Goal: Task Accomplishment & Management: Use online tool/utility

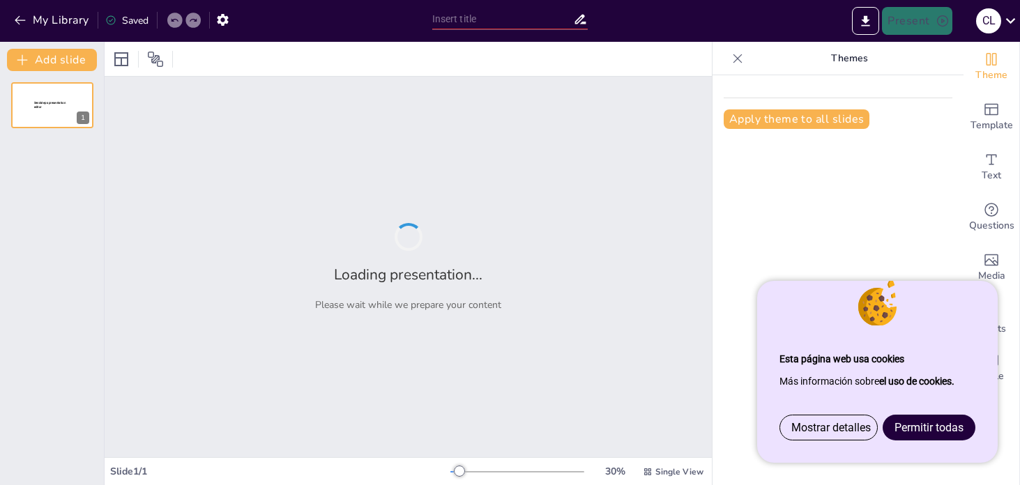
type input "Imported Contemporary_spain2025 - Reparado.1.pptx"
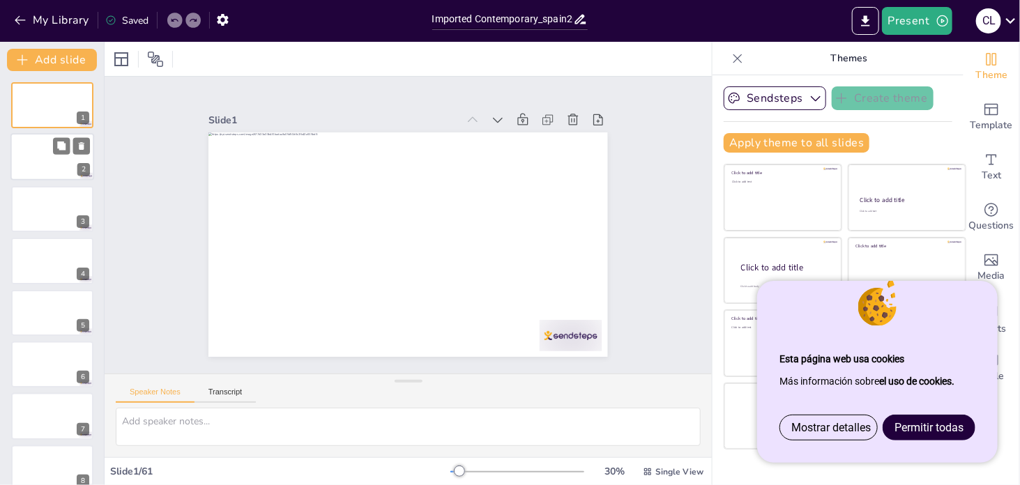
click at [51, 159] on div at bounding box center [52, 157] width 84 height 47
click at [38, 216] on div at bounding box center [52, 209] width 84 height 47
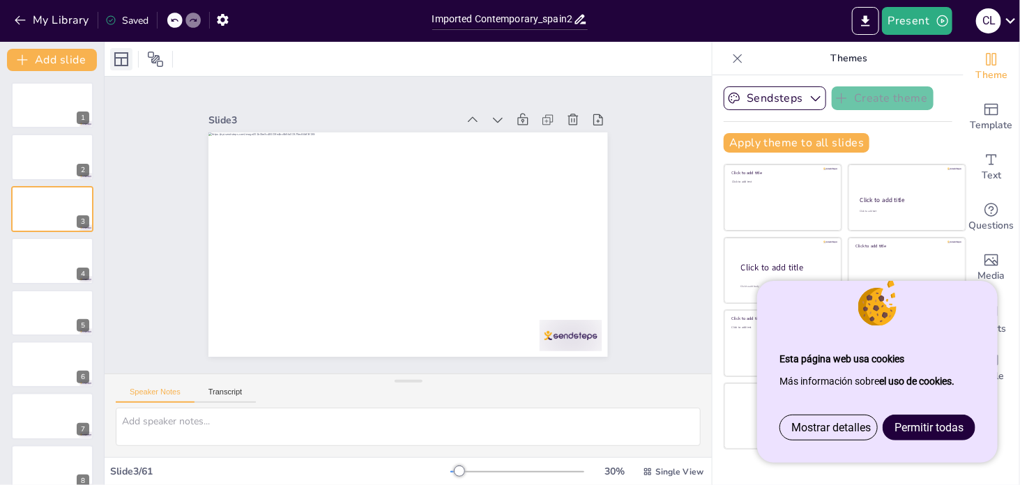
click at [123, 59] on icon at bounding box center [121, 59] width 17 height 17
click at [778, 102] on button "Sendsteps" at bounding box center [775, 98] width 103 height 24
click at [779, 102] on button "Sendsteps" at bounding box center [775, 98] width 103 height 24
click at [809, 100] on icon "button" at bounding box center [816, 98] width 14 height 14
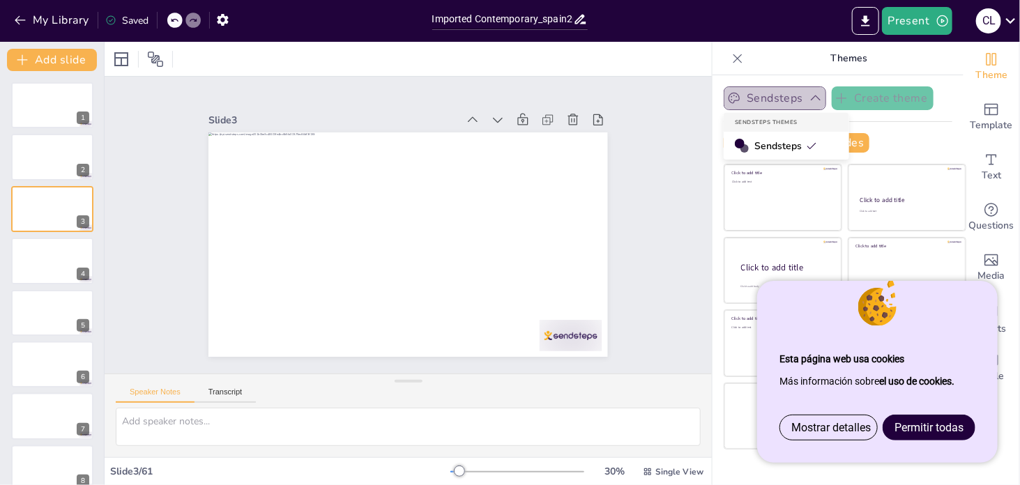
click at [809, 100] on icon "button" at bounding box center [816, 98] width 14 height 14
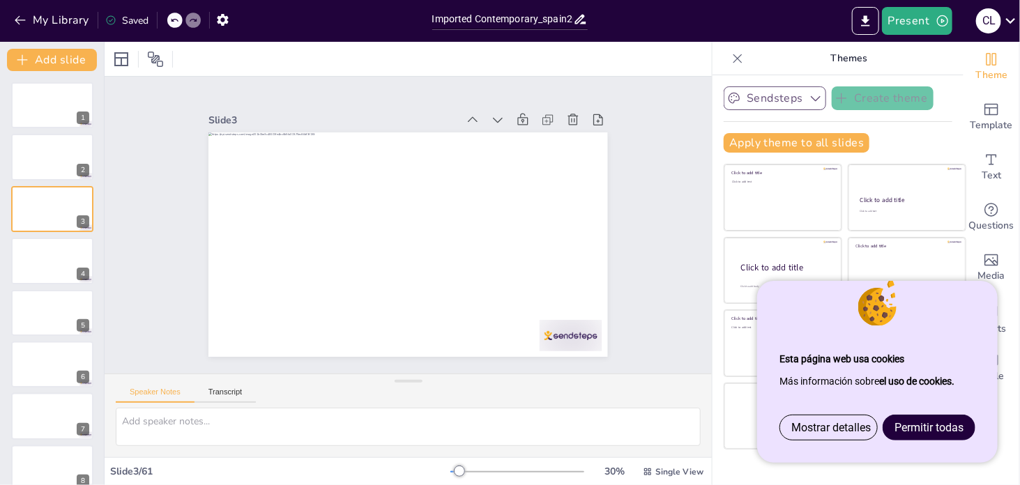
click at [887, 60] on p "Themes" at bounding box center [849, 58] width 201 height 33
click at [989, 124] on span "Template" at bounding box center [992, 125] width 43 height 15
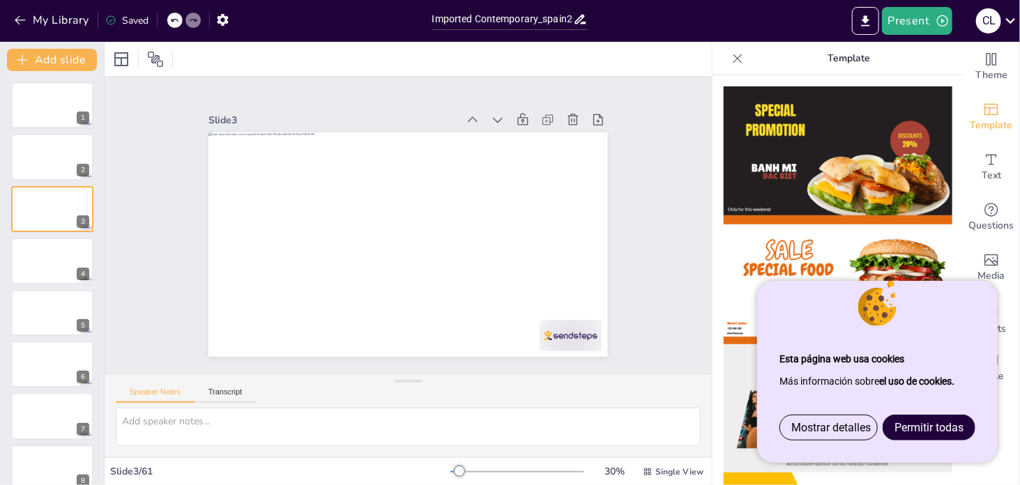
click at [821, 145] on img at bounding box center [838, 150] width 229 height 129
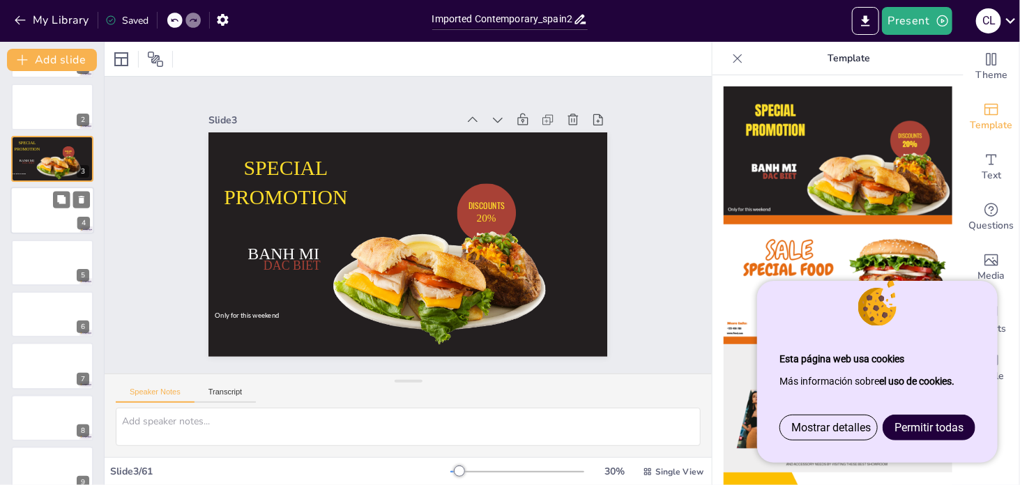
scroll to position [70, 0]
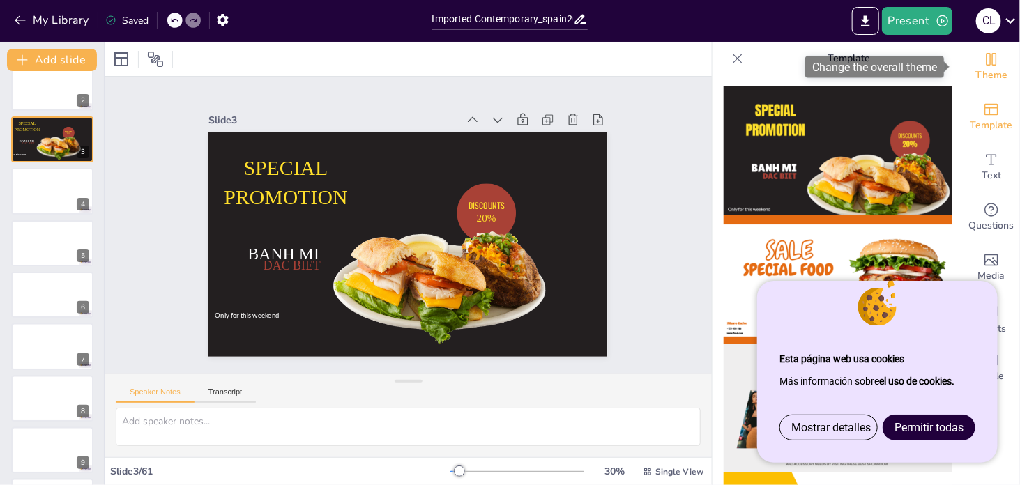
click at [987, 65] on icon "Change the overall theme" at bounding box center [992, 59] width 10 height 13
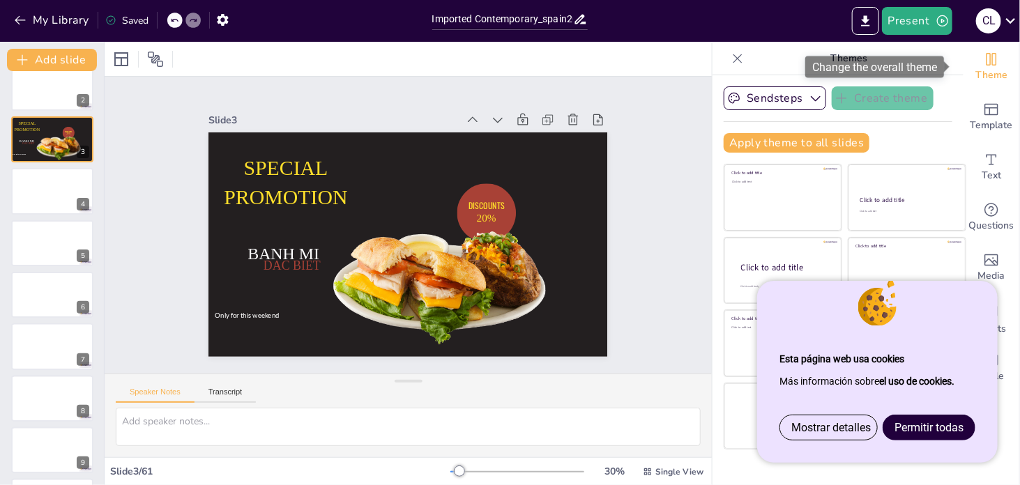
click at [985, 63] on icon "Change the overall theme" at bounding box center [991, 59] width 17 height 17
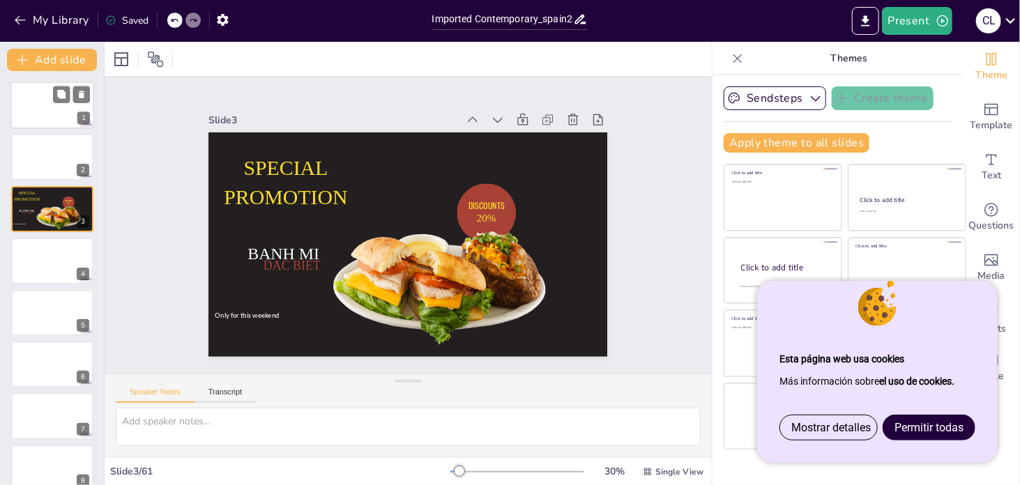
click at [43, 109] on div at bounding box center [52, 105] width 84 height 47
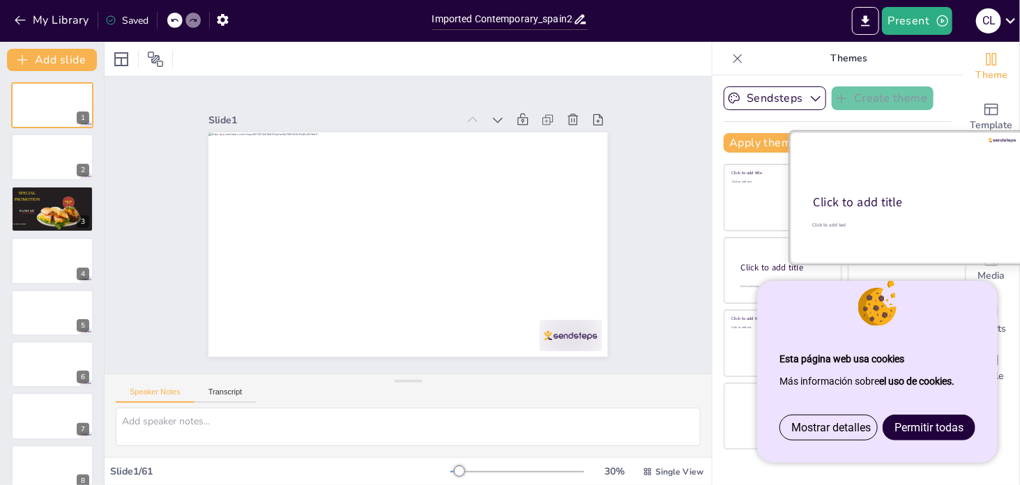
click at [889, 188] on div at bounding box center [907, 198] width 234 height 132
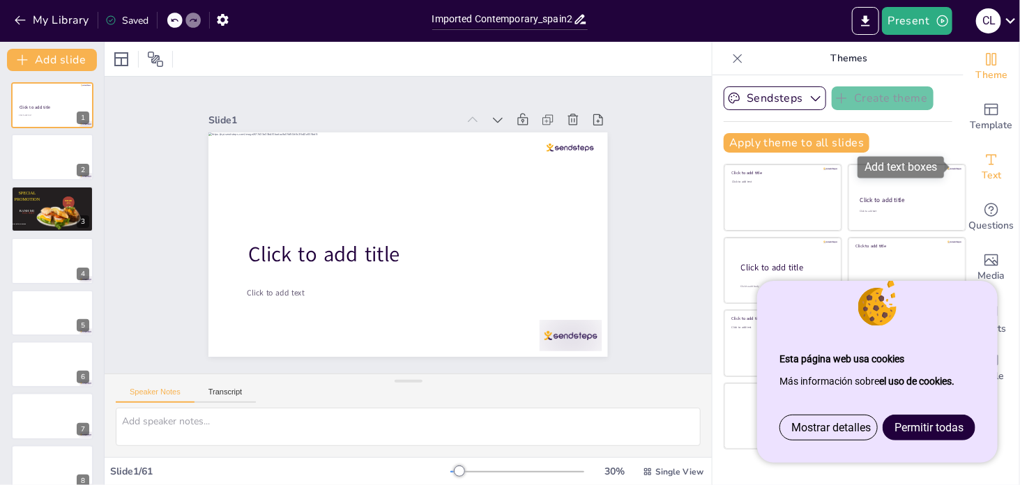
click at [992, 163] on div "Text" at bounding box center [992, 167] width 56 height 50
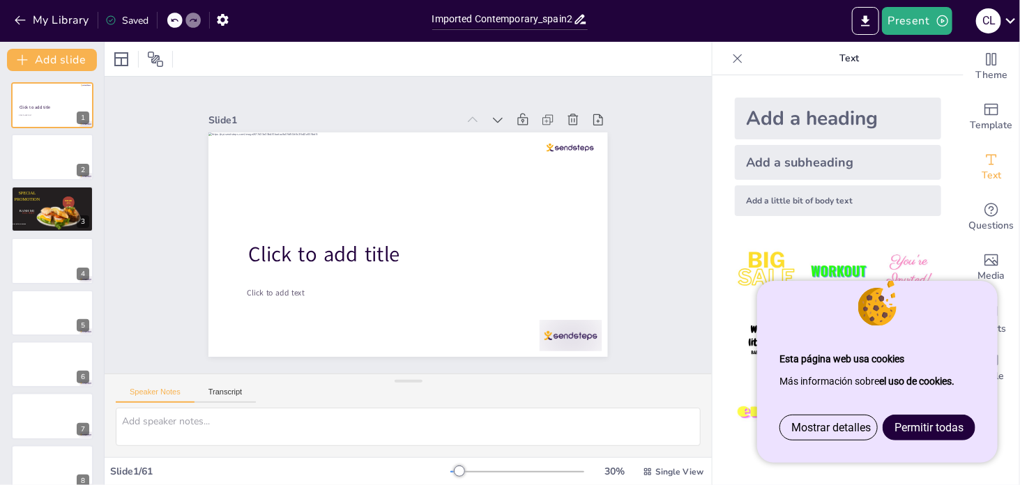
click at [833, 54] on p "Text" at bounding box center [849, 58] width 201 height 33
click at [841, 65] on p "Text" at bounding box center [849, 58] width 201 height 33
click at [845, 55] on p "Text" at bounding box center [849, 58] width 201 height 33
click at [731, 56] on icon at bounding box center [738, 59] width 14 height 14
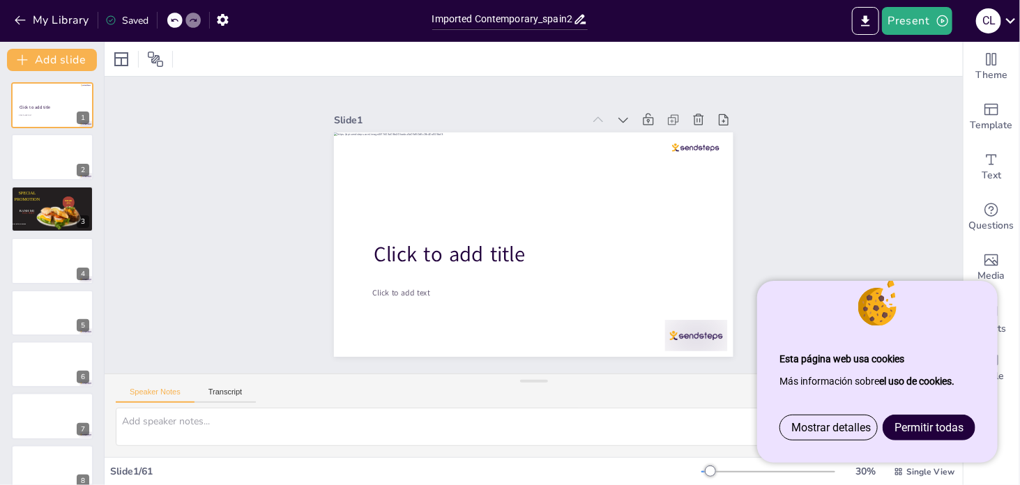
click at [935, 432] on span "Permitir todas" at bounding box center [929, 427] width 69 height 13
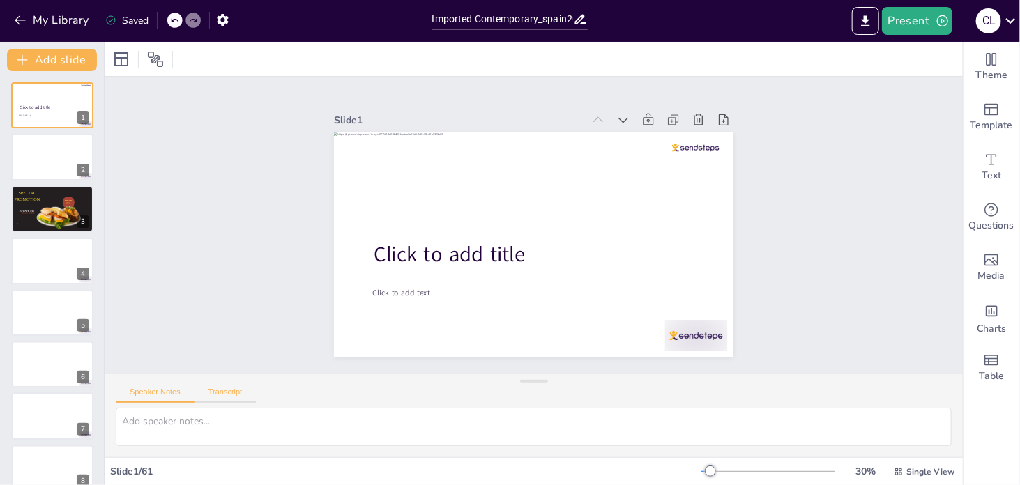
click at [227, 390] on button "Transcript" at bounding box center [226, 395] width 62 height 15
click at [152, 392] on button "Speaker Notes" at bounding box center [155, 395] width 79 height 15
click at [22, 21] on icon "button" at bounding box center [20, 20] width 14 height 14
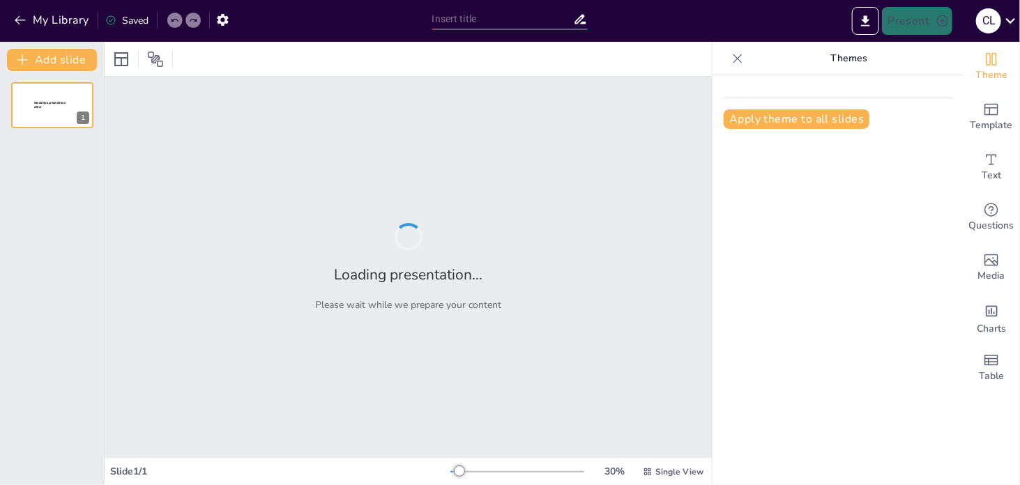
type input "Imported Contemporary_spain2025 - Reparado.1.pptx"
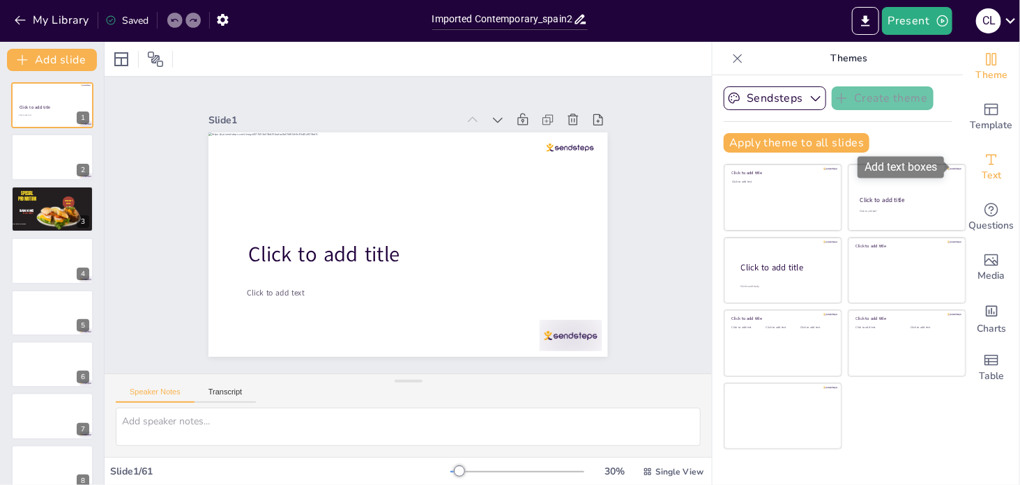
click at [982, 179] on span "Text" at bounding box center [992, 175] width 20 height 15
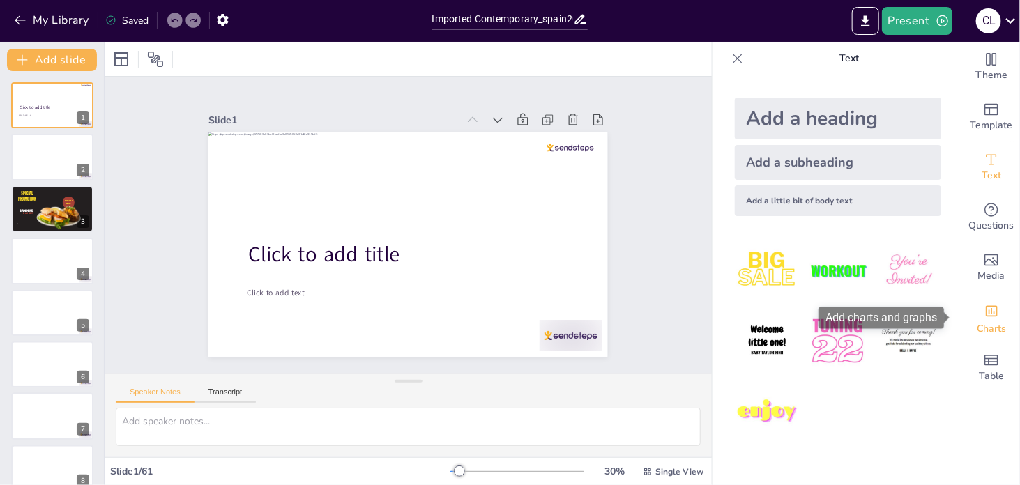
click at [981, 322] on span "Charts" at bounding box center [991, 329] width 29 height 15
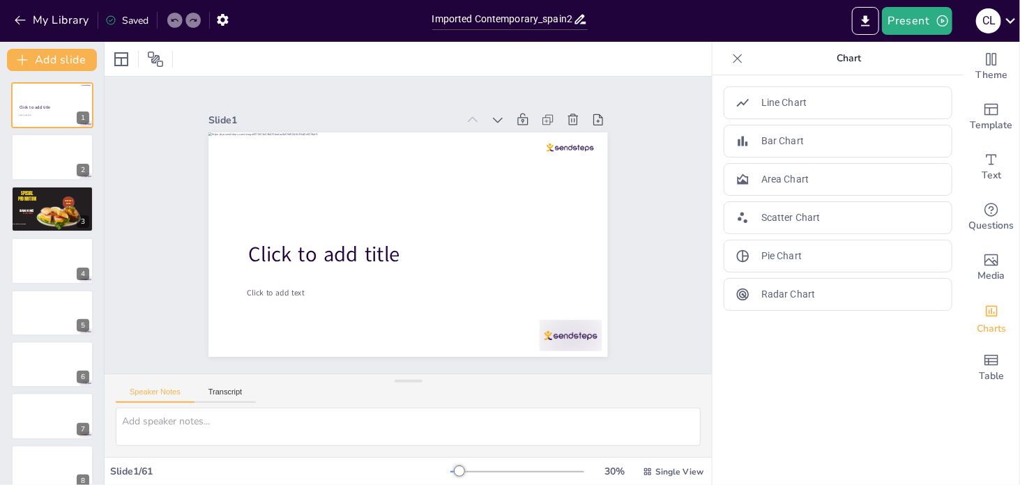
click at [173, 15] on div at bounding box center [174, 20] width 15 height 15
click at [179, 20] on icon at bounding box center [174, 20] width 8 height 8
click at [176, 20] on icon at bounding box center [174, 20] width 8 height 8
click at [177, 20] on icon at bounding box center [174, 20] width 8 height 8
click at [177, 19] on icon at bounding box center [174, 20] width 8 height 8
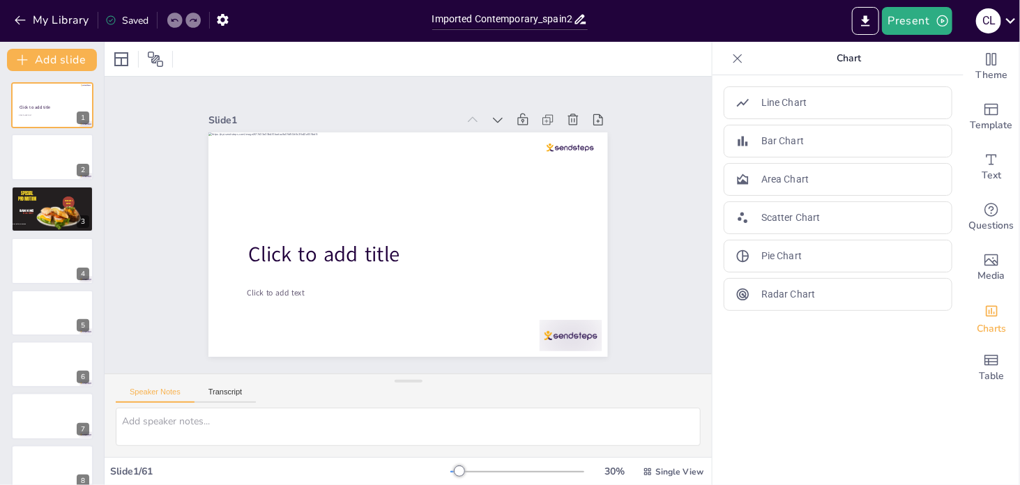
click at [179, 23] on icon at bounding box center [174, 20] width 8 height 8
click at [731, 63] on icon at bounding box center [738, 59] width 14 height 14
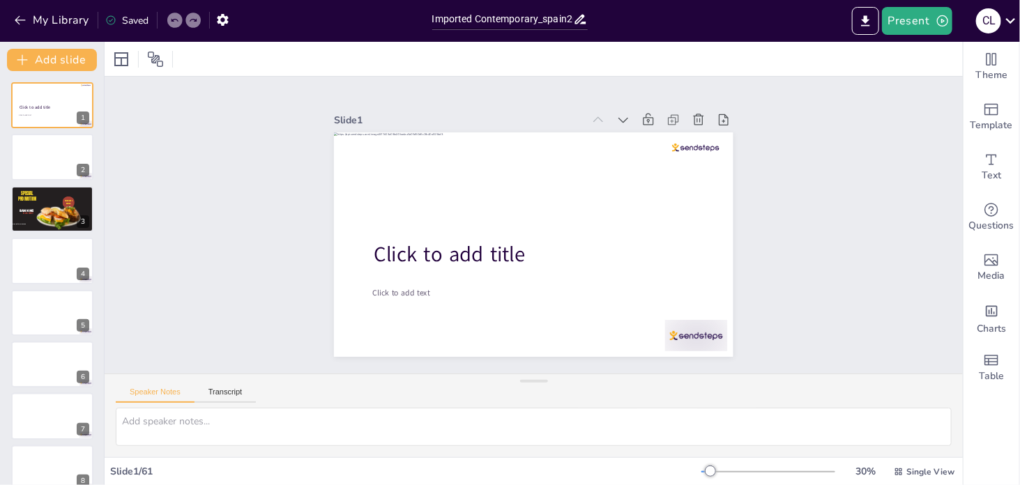
click at [175, 21] on icon at bounding box center [174, 20] width 8 height 8
click at [176, 19] on icon at bounding box center [174, 20] width 7 height 3
click at [229, 15] on icon "button" at bounding box center [223, 20] width 15 height 15
click at [225, 15] on icon "button" at bounding box center [222, 20] width 11 height 12
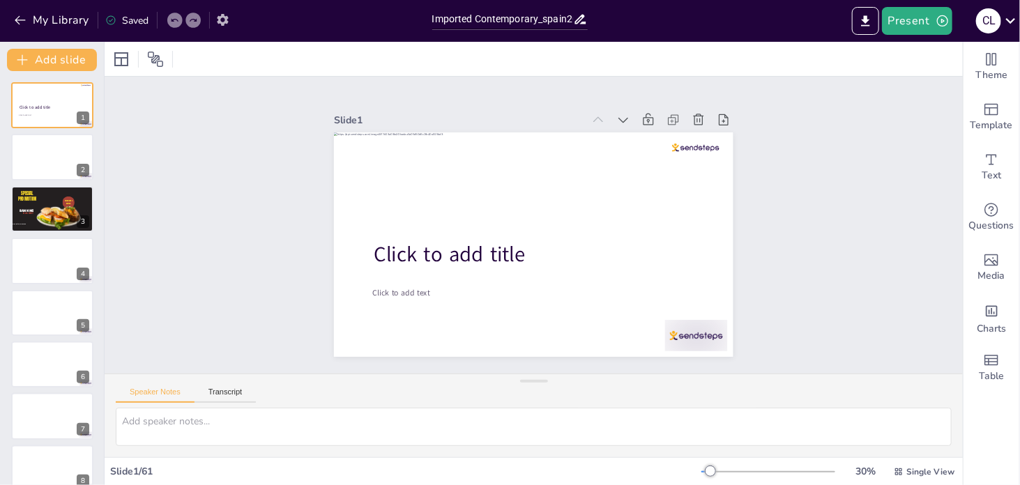
click at [220, 17] on icon "button" at bounding box center [222, 20] width 11 height 12
click at [220, 18] on icon "button" at bounding box center [222, 20] width 11 height 12
